Goal: Information Seeking & Learning: Learn about a topic

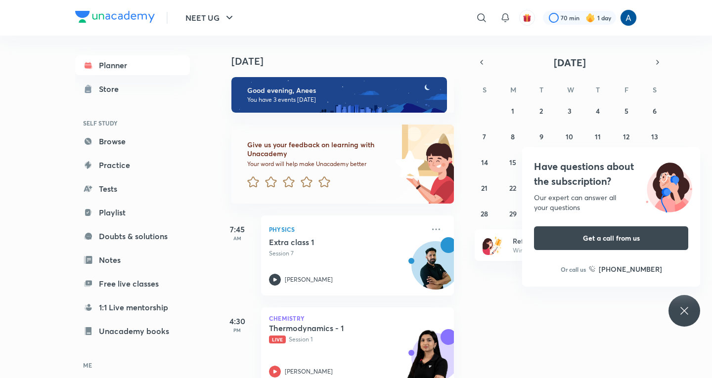
scroll to position [99, 0]
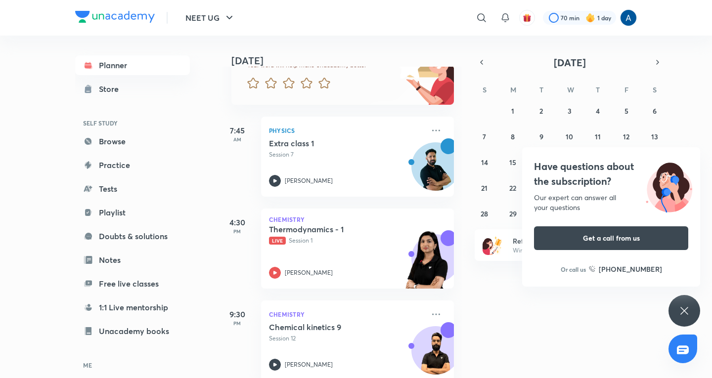
click at [684, 310] on icon at bounding box center [684, 311] width 12 height 12
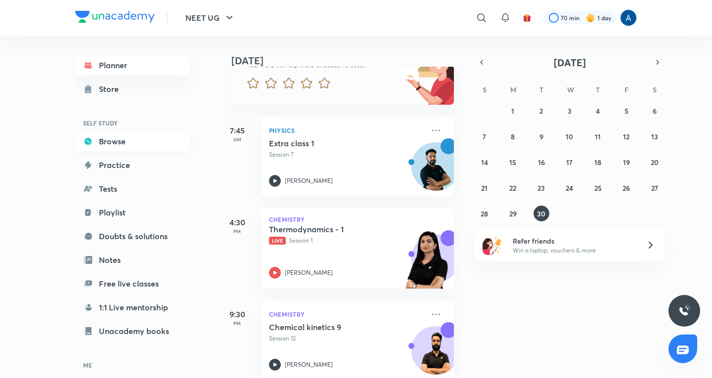
click at [117, 141] on link "Browse" at bounding box center [132, 141] width 115 height 20
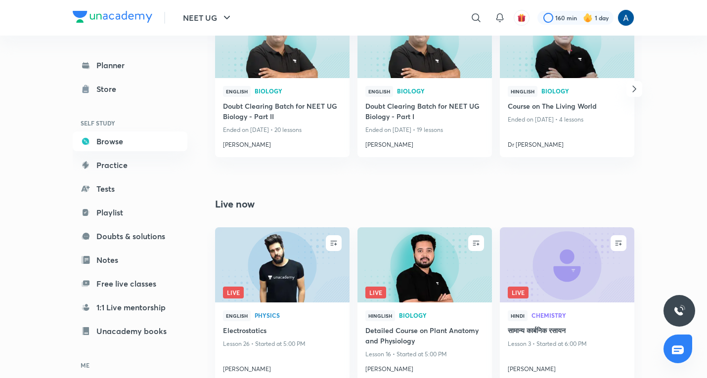
scroll to position [722, 0]
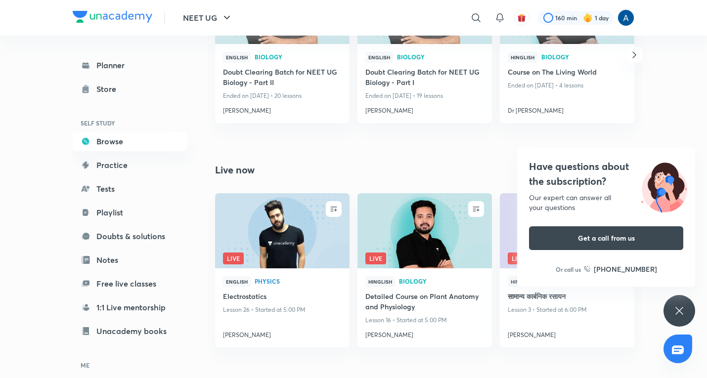
click at [675, 304] on div "Have questions about the subscription? Our expert can answer all your questions…" at bounding box center [679, 311] width 32 height 32
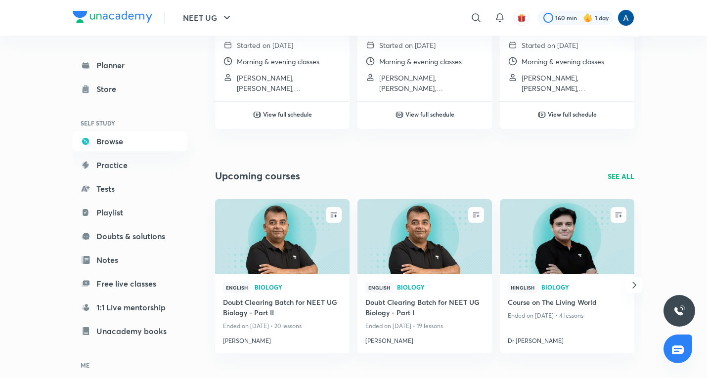
scroll to position [475, 0]
